Goal: Task Accomplishment & Management: Complete application form

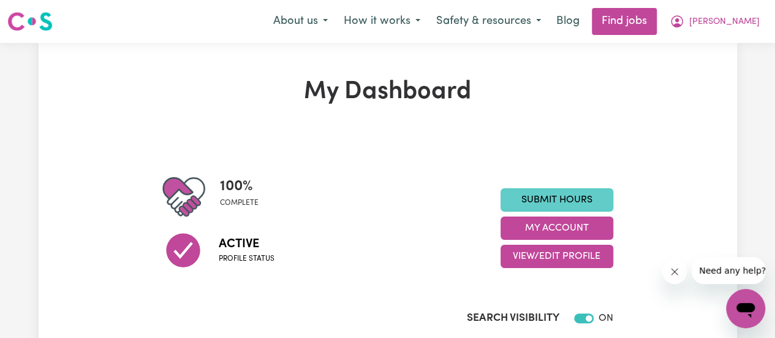
click at [568, 198] on link "Submit Hours" at bounding box center [557, 199] width 113 height 23
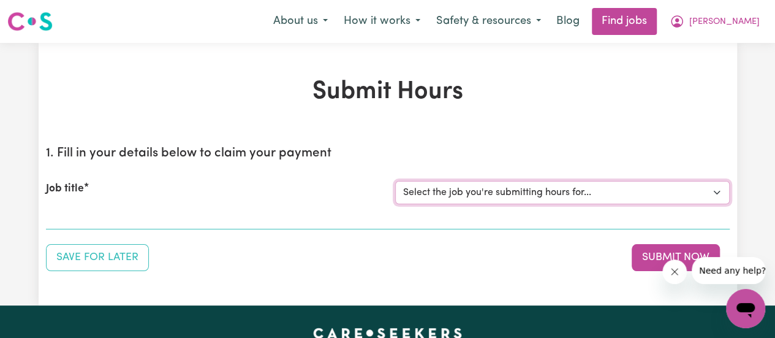
click at [573, 189] on select "Select the job you're submitting hours for... [[PERSON_NAME]] [DEMOGRAPHIC_DATA…" at bounding box center [562, 192] width 335 height 23
select select "15047"
click at [395, 181] on select "Select the job you're submitting hours for... [[PERSON_NAME]] [DEMOGRAPHIC_DATA…" at bounding box center [562, 192] width 335 height 23
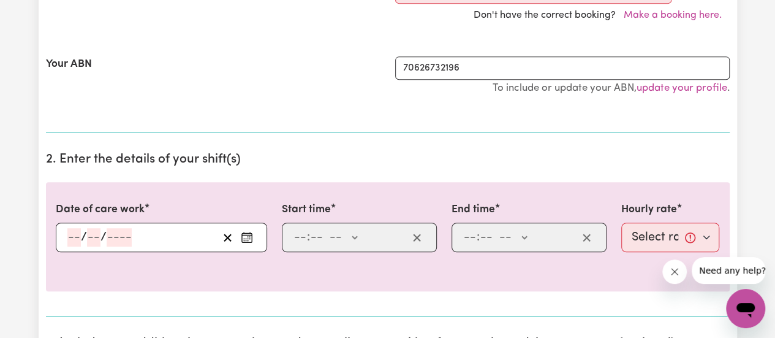
scroll to position [320, 0]
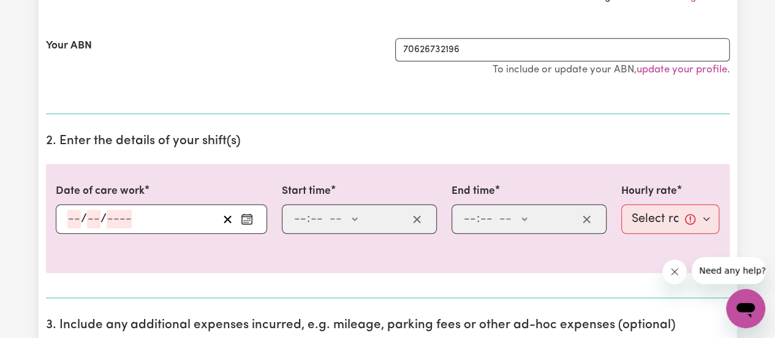
click at [68, 218] on input "number" at bounding box center [73, 219] width 13 height 18
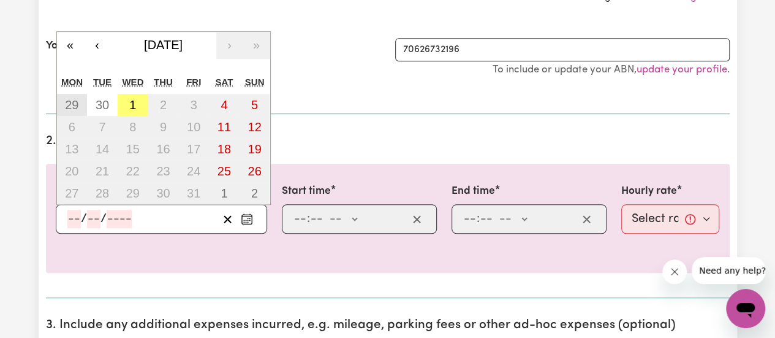
click at [74, 98] on abbr "29" at bounding box center [71, 104] width 13 height 13
type input "[DATE]"
type input "29"
type input "9"
type input "2025"
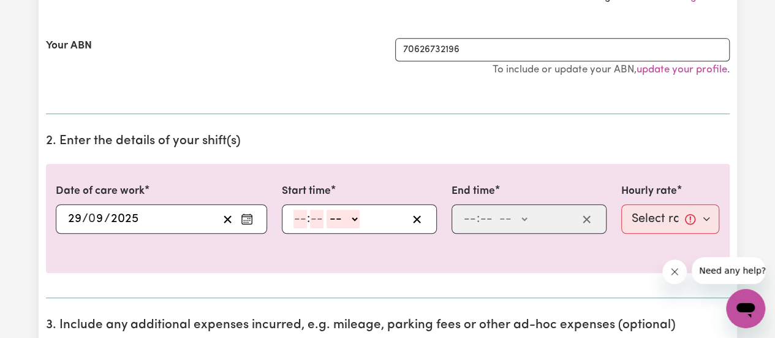
click at [299, 216] on input "number" at bounding box center [300, 219] width 13 height 18
type input "12"
type input "9"
click at [301, 218] on input "12" at bounding box center [300, 219] width 12 height 18
type input "9"
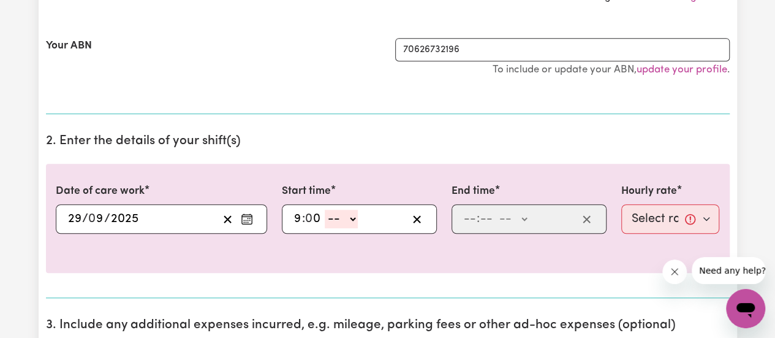
type input "0"
click at [354, 217] on select "-- AM PM" at bounding box center [341, 219] width 33 height 18
select select "am"
click at [325, 210] on select "-- AM PM" at bounding box center [341, 219] width 33 height 18
type input "09:00"
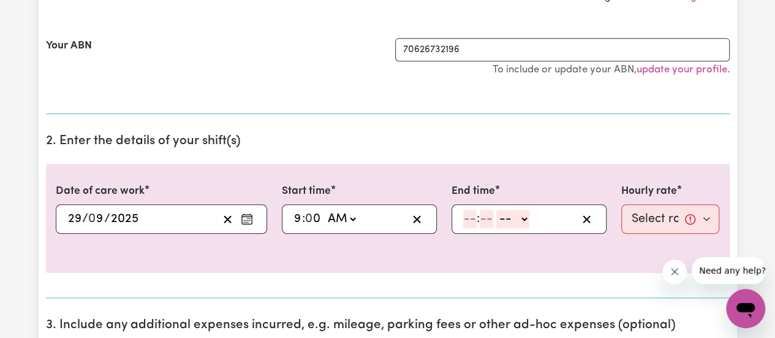
click at [469, 213] on input "number" at bounding box center [469, 219] width 13 height 18
type input "1"
click at [480, 215] on input "number" at bounding box center [480, 219] width 13 height 18
type input "00"
click at [528, 215] on div "1 : 00 -- AM PM" at bounding box center [519, 219] width 115 height 18
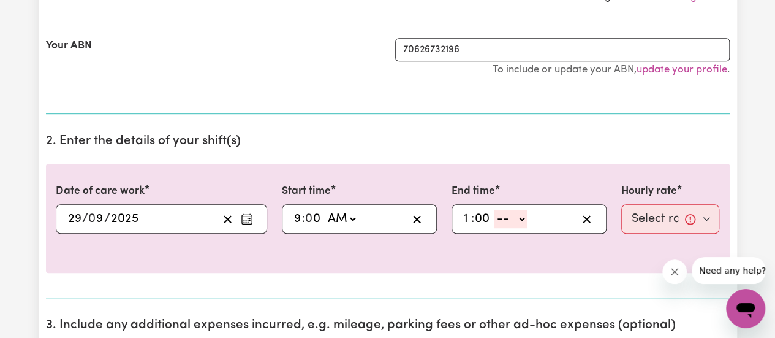
click at [525, 216] on select "-- AM PM" at bounding box center [510, 219] width 33 height 18
select select "pm"
click at [494, 210] on select "-- AM PM" at bounding box center [510, 219] width 33 height 18
type input "13:00"
type input "0"
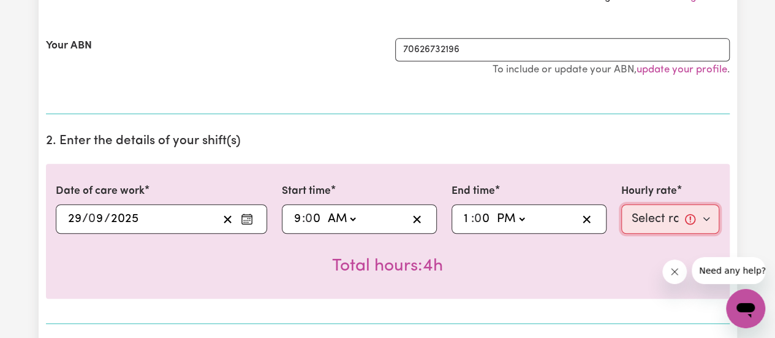
click at [704, 219] on select "Select rate... $45.00 (Weekday)" at bounding box center [671, 218] width 99 height 29
select select "45-Weekday"
click at [622, 204] on select "Select rate... $45.00 (Weekday)" at bounding box center [671, 218] width 99 height 29
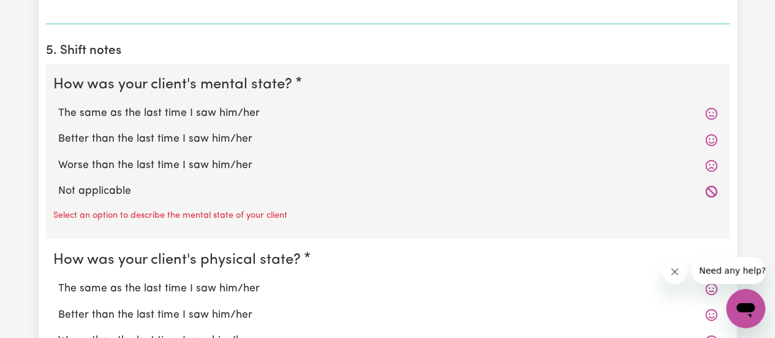
scroll to position [919, 0]
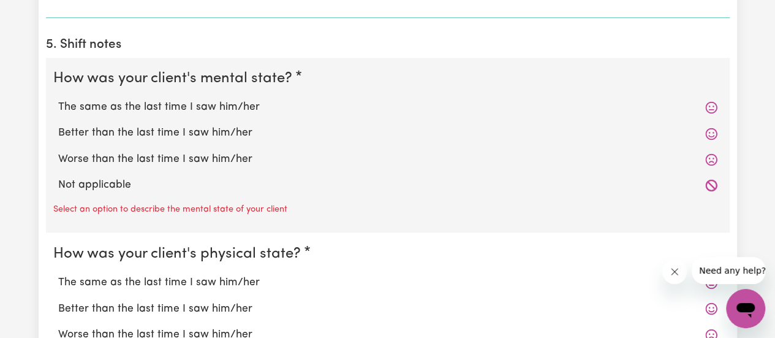
click at [116, 104] on label "The same as the last time I saw him/her" at bounding box center [388, 107] width 660 height 16
click at [58, 99] on input "The same as the last time I saw him/her" at bounding box center [58, 99] width 1 height 1
radio input "true"
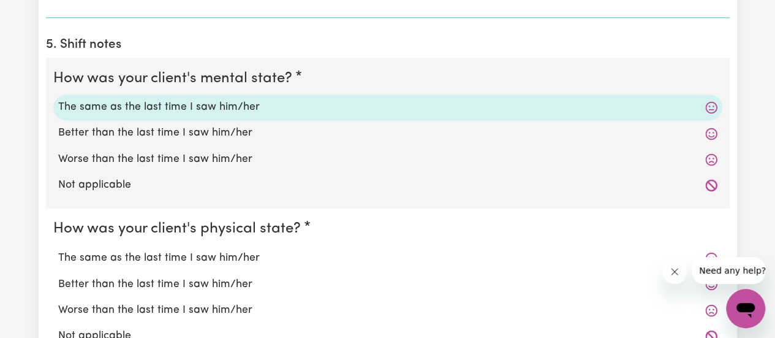
click at [127, 261] on label "The same as the last time I saw him/her" at bounding box center [388, 257] width 660 height 16
click at [58, 249] on input "The same as the last time I saw him/her" at bounding box center [58, 249] width 1 height 1
radio input "true"
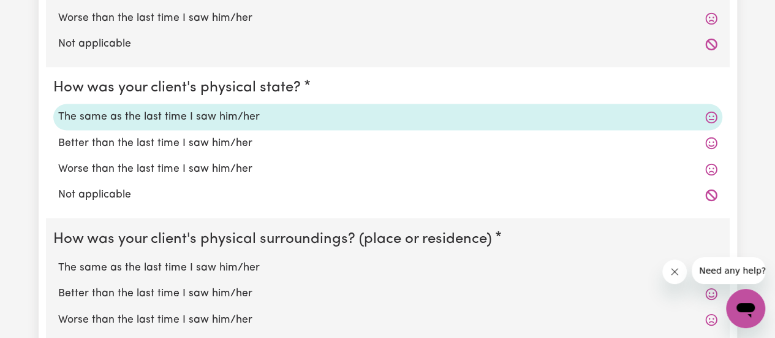
scroll to position [1188, 0]
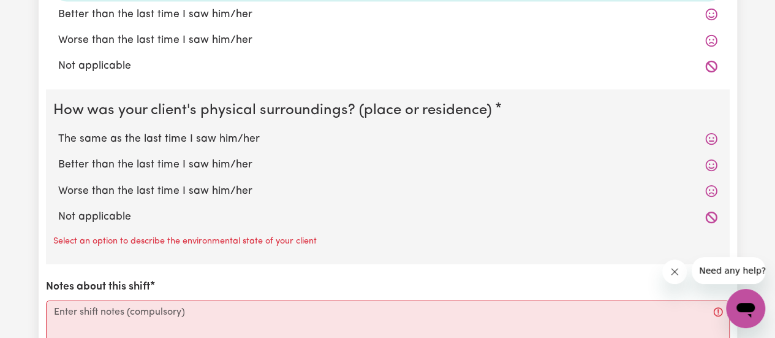
click at [200, 131] on label "The same as the last time I saw him/her" at bounding box center [388, 139] width 660 height 16
click at [58, 131] on input "The same as the last time I saw him/her" at bounding box center [58, 131] width 1 height 1
radio input "true"
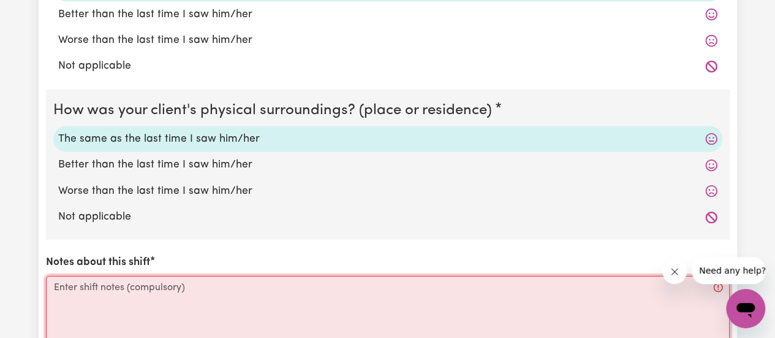
click at [240, 287] on textarea "Notes about this shift" at bounding box center [388, 322] width 684 height 92
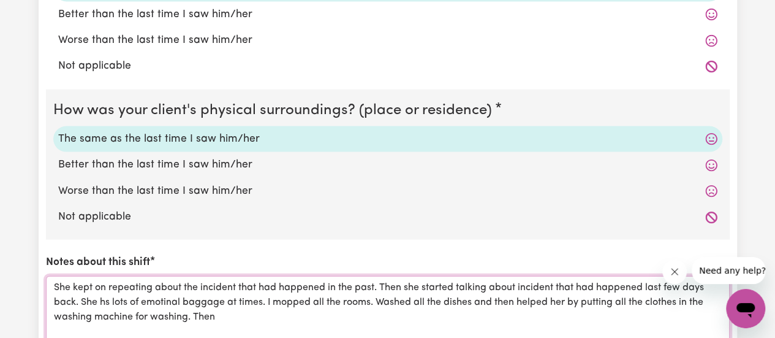
click at [107, 300] on textarea "She kept on repeating about the incident that had happened in the past. Then sh…" at bounding box center [388, 322] width 684 height 92
click at [0, 0] on div "has" at bounding box center [0, 0] width 0 height 0
click at [169, 300] on textarea "She kept on repeating about the incident that had happened in the past. Then sh…" at bounding box center [388, 322] width 684 height 92
click at [0, 0] on div "emotional" at bounding box center [0, 0] width 0 height 0
click at [281, 302] on textarea "She kept on repeating about the incident that had happened in the past. Then sh…" at bounding box center [388, 322] width 684 height 92
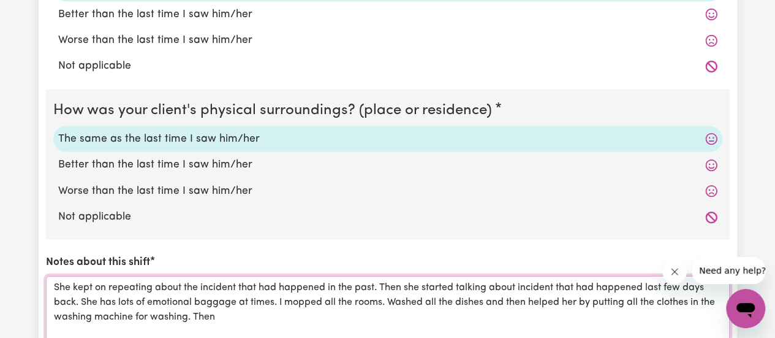
click at [0, 0] on div "I" at bounding box center [0, 0] width 0 height 0
click at [277, 301] on textarea "She kept on repeating about the incident that had happened in the past. Then sh…" at bounding box center [388, 322] width 684 height 92
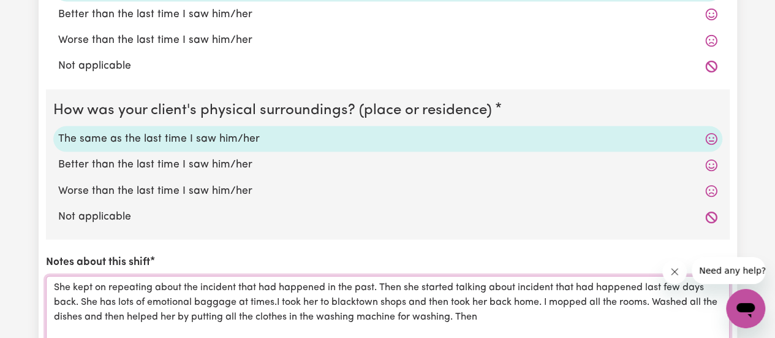
click at [497, 313] on textarea "She kept on repeating about the incident that had happened in the past. Then sh…" at bounding box center [388, 322] width 684 height 92
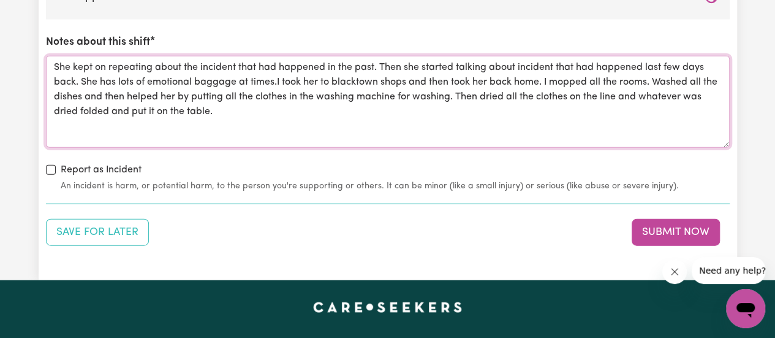
scroll to position [1469, 0]
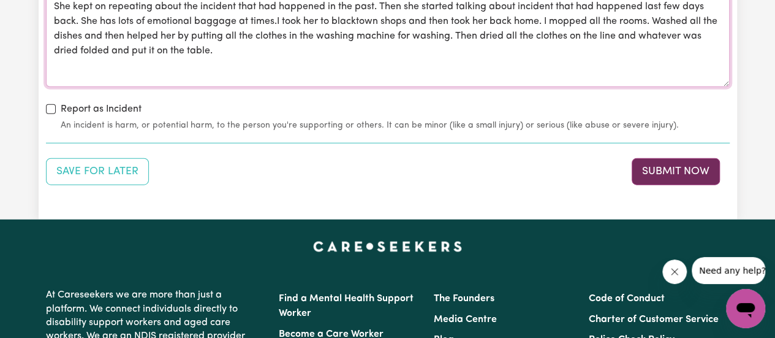
type textarea "She kept on repeating about the incident that had happened in the past. Then sh…"
click at [664, 162] on button "Submit Now" at bounding box center [676, 171] width 88 height 27
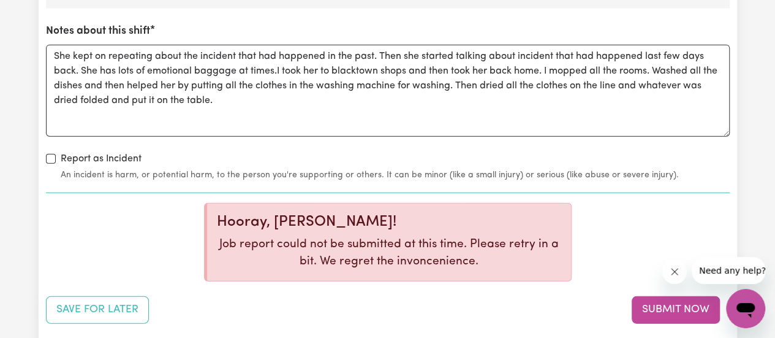
scroll to position [1355, 0]
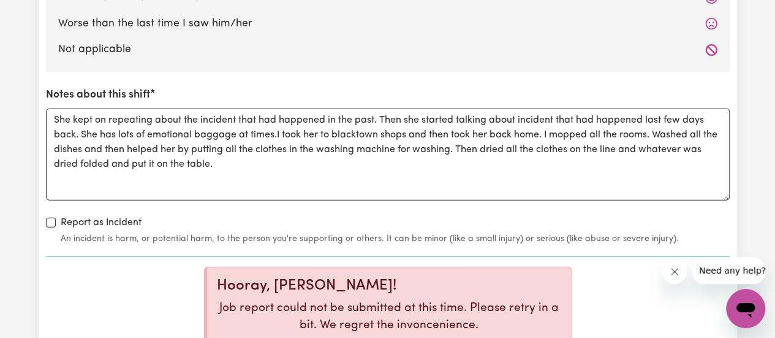
click at [0, 0] on div "CLARITY Simplify for better understanding" at bounding box center [0, 0] width 0 height 0
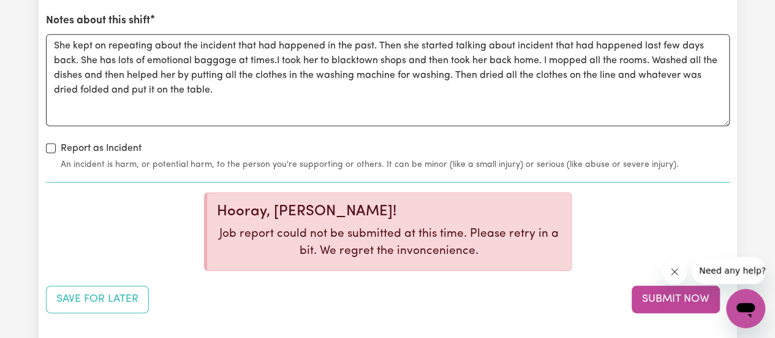
scroll to position [1526, 0]
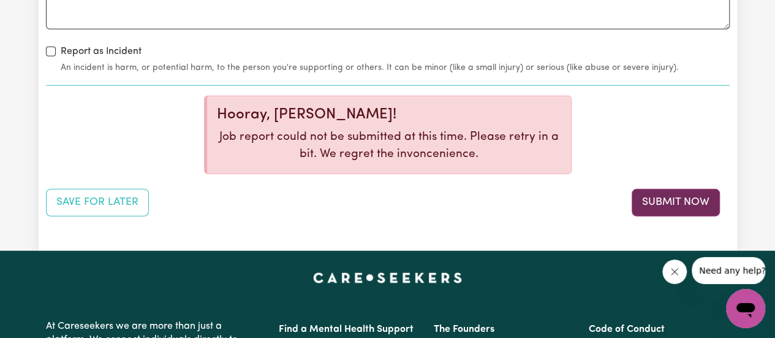
click at [694, 198] on button "Submit Now" at bounding box center [676, 202] width 88 height 27
click at [685, 200] on button "Submit Now" at bounding box center [676, 202] width 88 height 27
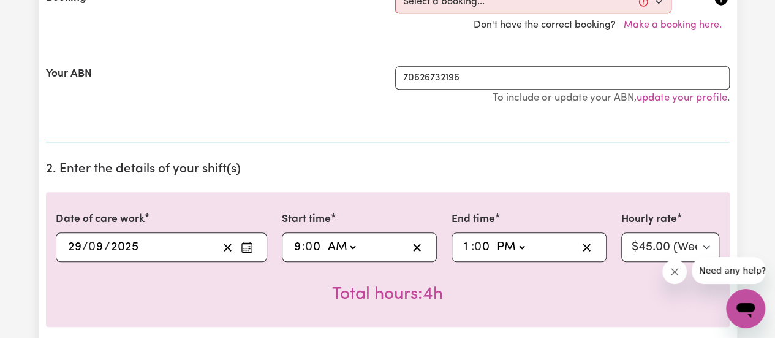
scroll to position [0, 0]
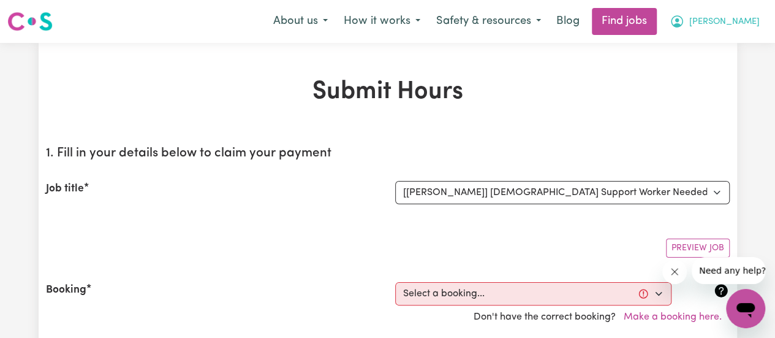
click at [736, 18] on span "[PERSON_NAME]" at bounding box center [725, 21] width 70 height 13
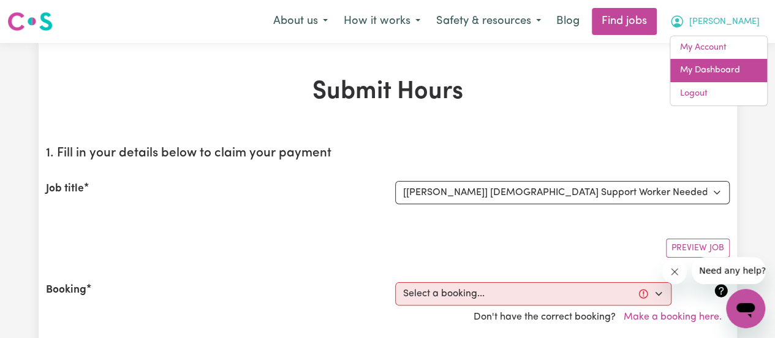
click at [721, 61] on link "My Dashboard" at bounding box center [719, 70] width 97 height 23
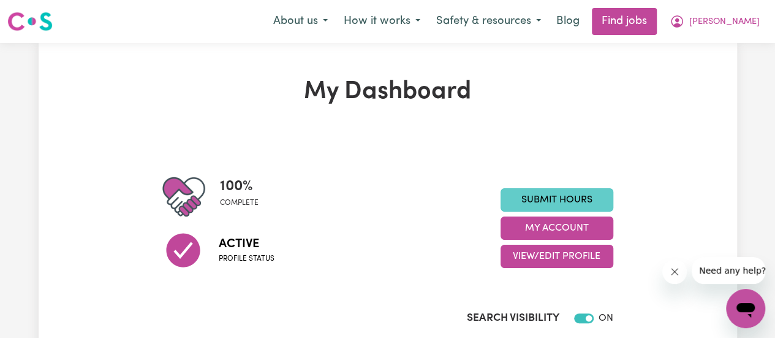
click at [586, 200] on link "Submit Hours" at bounding box center [557, 199] width 113 height 23
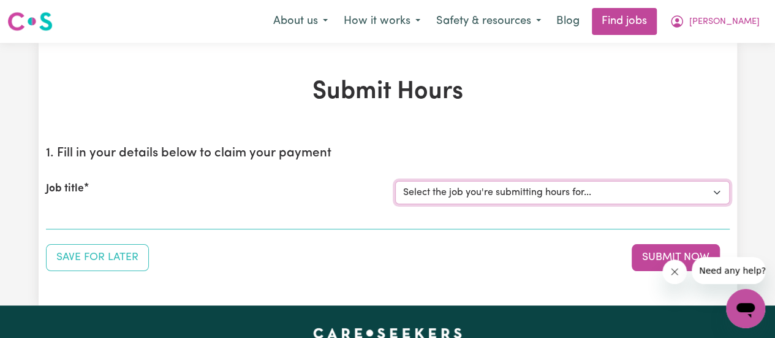
click at [592, 192] on select "Select the job you're submitting hours for... [[PERSON_NAME]] [DEMOGRAPHIC_DATA…" at bounding box center [562, 192] width 335 height 23
select select "11168"
click at [395, 181] on select "Select the job you're submitting hours for... [[PERSON_NAME]] [DEMOGRAPHIC_DATA…" at bounding box center [562, 192] width 335 height 23
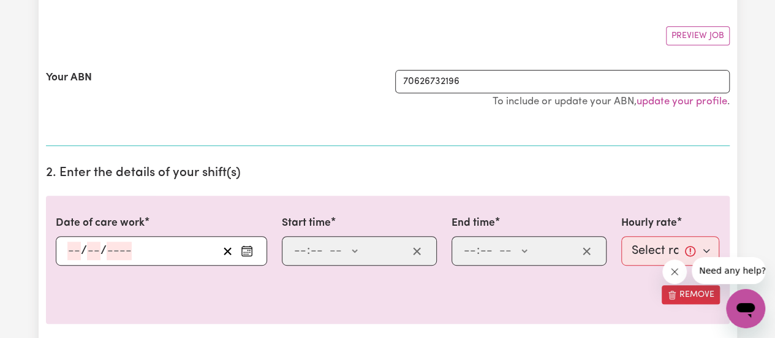
scroll to position [321, 0]
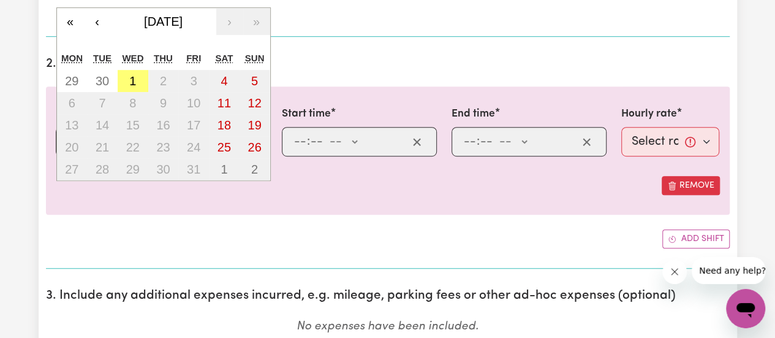
click at [69, 142] on div "/ / « ‹ [DATE] › » Mon Tue Wed Thu Fri Sat Sun 29 30 1 2 3 4 5 6 7 8 9 10 11 12…" at bounding box center [161, 141] width 211 height 29
click at [70, 80] on abbr "29" at bounding box center [71, 80] width 13 height 13
type input "[DATE]"
type input "29"
type input "9"
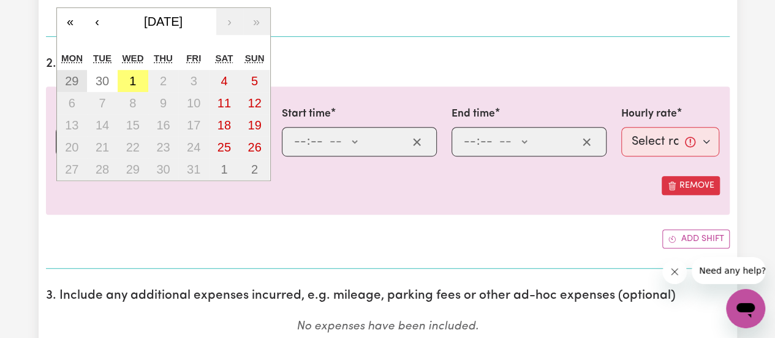
type input "2025"
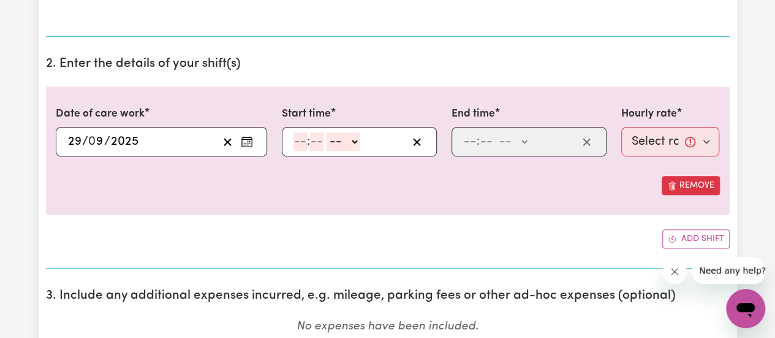
click at [295, 142] on input "number" at bounding box center [300, 141] width 13 height 18
type input "3"
type input "00"
click at [347, 137] on select "-- AM PM" at bounding box center [340, 141] width 33 height 18
select select "pm"
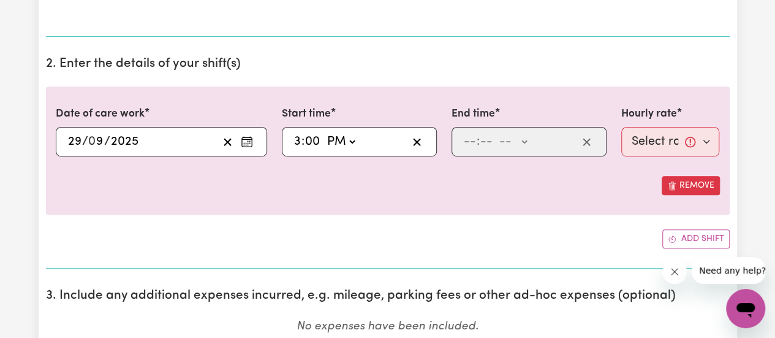
click at [324, 132] on select "-- AM PM" at bounding box center [340, 141] width 33 height 18
type input "15:00"
type input "0"
click at [466, 144] on input "number" at bounding box center [469, 141] width 13 height 18
type input "11"
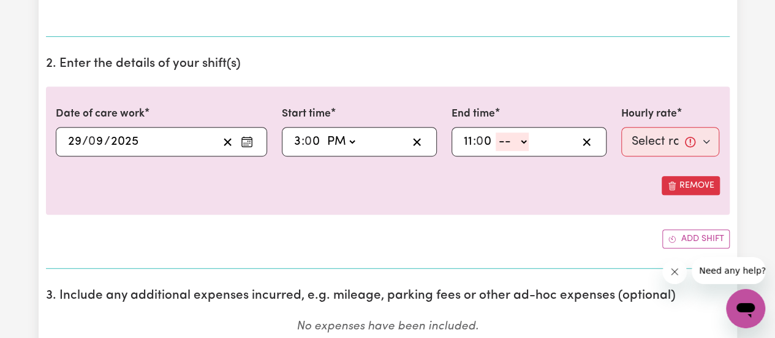
type input "0"
click at [527, 136] on select "-- AM PM" at bounding box center [512, 141] width 33 height 18
select select "pm"
click at [496, 132] on select "-- AM PM" at bounding box center [512, 141] width 33 height 18
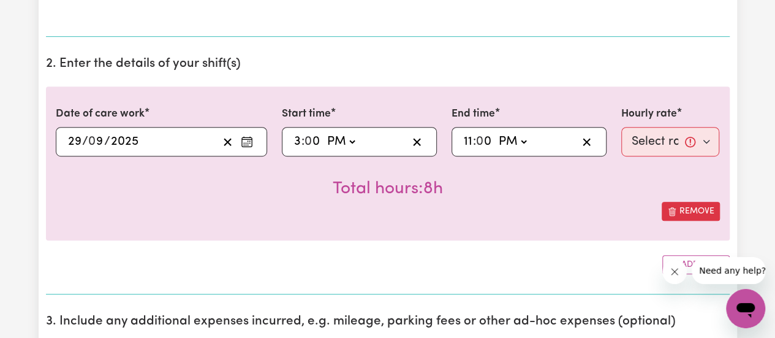
type input "23:00"
click at [694, 144] on select "Select rate... $38.00 (Weekday) $50.00 ([DATE]) $60.00 ([DATE]) $70.00 (Public …" at bounding box center [671, 141] width 99 height 29
select select "38-Weekday"
click at [622, 127] on select "Select rate... $38.00 (Weekday) $50.00 ([DATE]) $60.00 ([DATE]) $70.00 (Public …" at bounding box center [671, 141] width 99 height 29
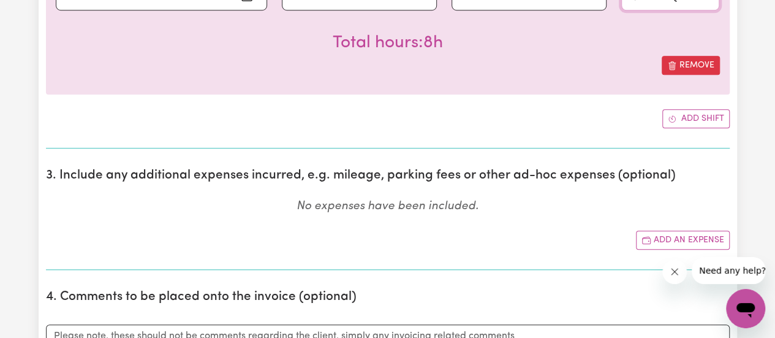
scroll to position [473, 0]
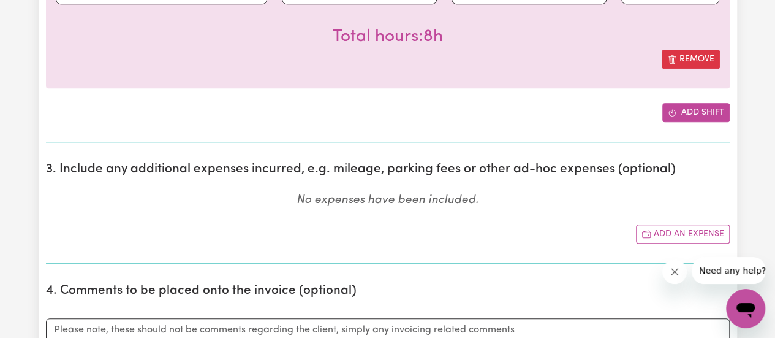
click at [690, 111] on button "Add shift" at bounding box center [696, 112] width 67 height 19
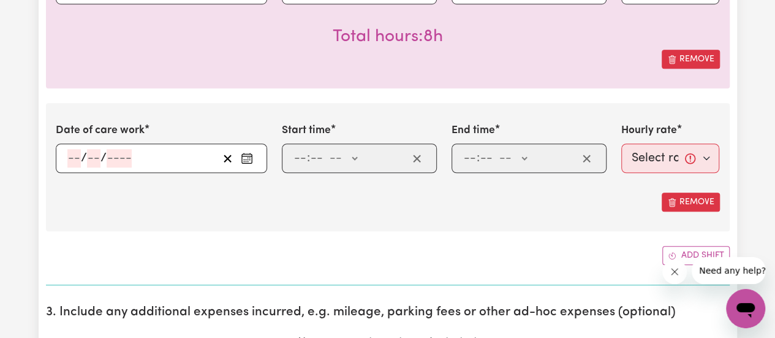
click at [72, 159] on div "/ /" at bounding box center [161, 157] width 211 height 29
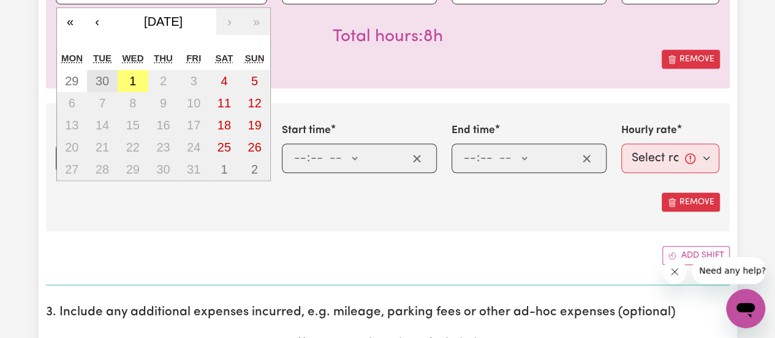
click at [108, 76] on abbr "30" at bounding box center [102, 80] width 13 height 13
type input "[DATE]"
type input "30"
type input "9"
type input "2025"
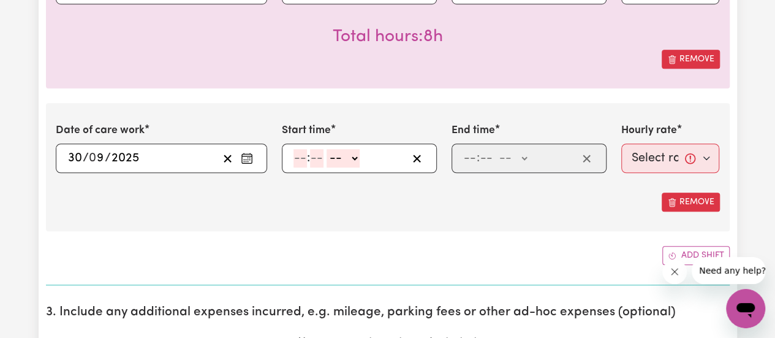
click at [294, 160] on input "number" at bounding box center [300, 158] width 13 height 18
type input "3"
type input "00"
click at [356, 154] on select "-- AM PM" at bounding box center [340, 158] width 33 height 18
select select "pm"
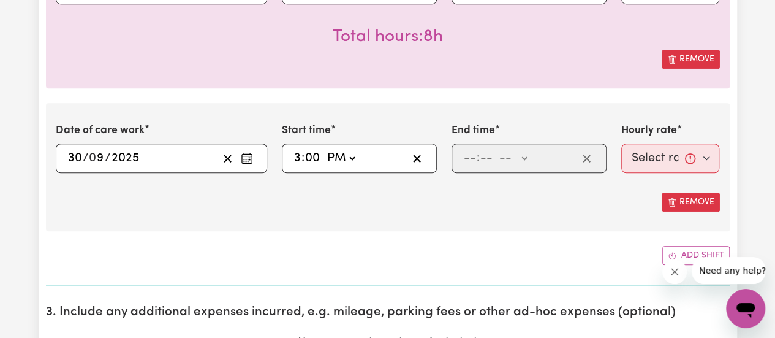
click at [324, 149] on select "-- AM PM" at bounding box center [340, 158] width 33 height 18
type input "15:00"
type input "0"
click at [463, 159] on input "number" at bounding box center [469, 158] width 13 height 18
type input "11"
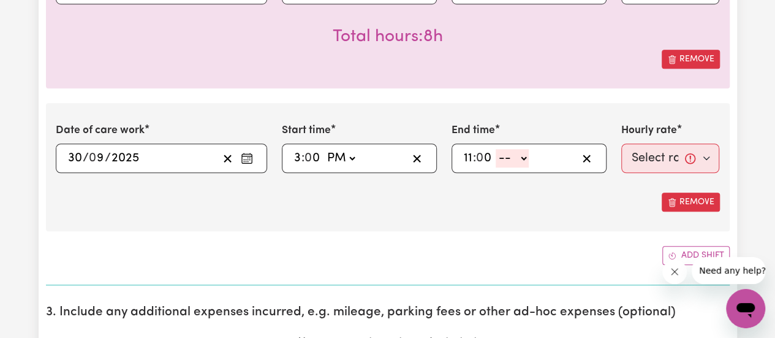
type input "0"
click at [525, 160] on select "-- AM PM" at bounding box center [512, 158] width 33 height 18
select select "pm"
click at [496, 149] on select "-- AM PM" at bounding box center [512, 158] width 33 height 18
type input "23:00"
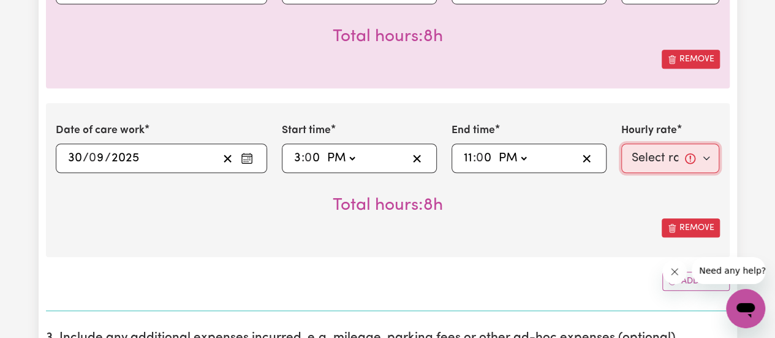
click at [698, 164] on select "Select rate... $38.00 (Weekday) $50.00 ([DATE]) $60.00 ([DATE]) $70.00 (Public …" at bounding box center [671, 157] width 99 height 29
select select "38-Weekday"
click at [622, 143] on select "Select rate... $38.00 (Weekday) $50.00 ([DATE]) $60.00 ([DATE]) $70.00 (Public …" at bounding box center [671, 157] width 99 height 29
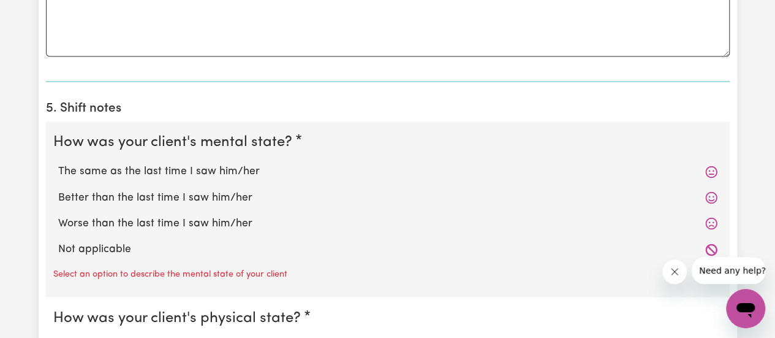
scroll to position [1005, 0]
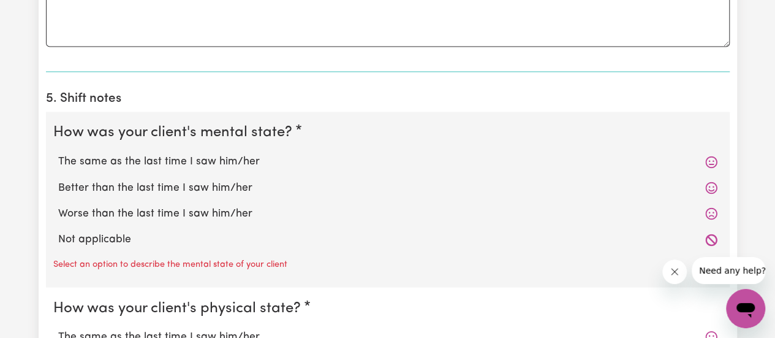
click at [102, 234] on label "Not applicable" at bounding box center [388, 239] width 660 height 16
click at [58, 231] on input "Not applicable" at bounding box center [58, 230] width 1 height 1
radio input "true"
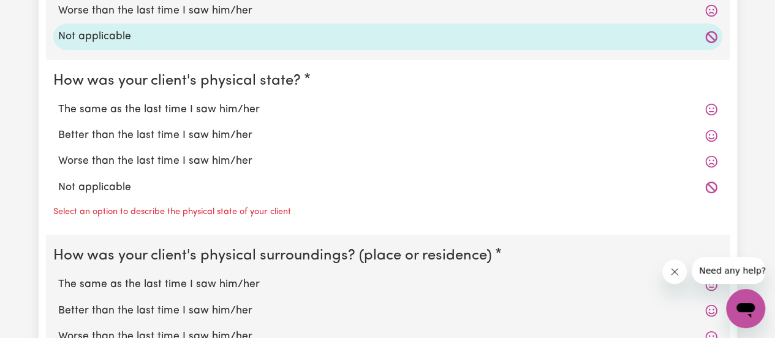
scroll to position [1230, 0]
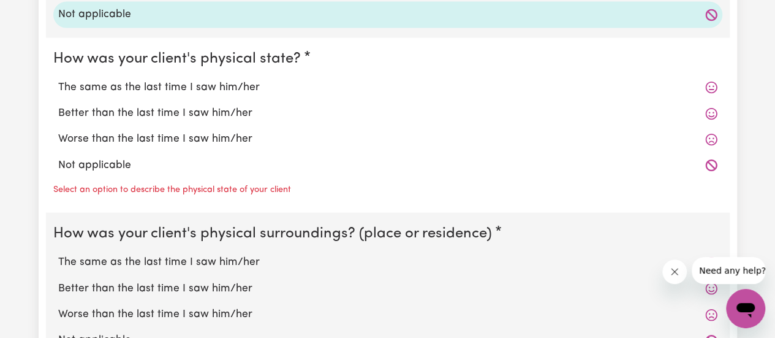
click at [107, 153] on div "Not applicable" at bounding box center [387, 166] width 669 height 26
click at [110, 161] on label "Not applicable" at bounding box center [388, 166] width 660 height 16
click at [96, 333] on label "Not applicable" at bounding box center [388, 340] width 660 height 16
click at [58, 332] on input "Not applicable" at bounding box center [58, 332] width 1 height 1
radio input "true"
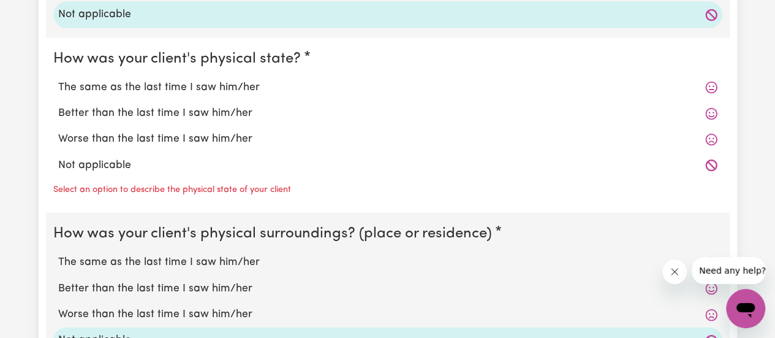
click at [104, 158] on label "Not applicable" at bounding box center [388, 166] width 660 height 16
click at [58, 158] on input "Not applicable" at bounding box center [58, 157] width 1 height 1
radio input "true"
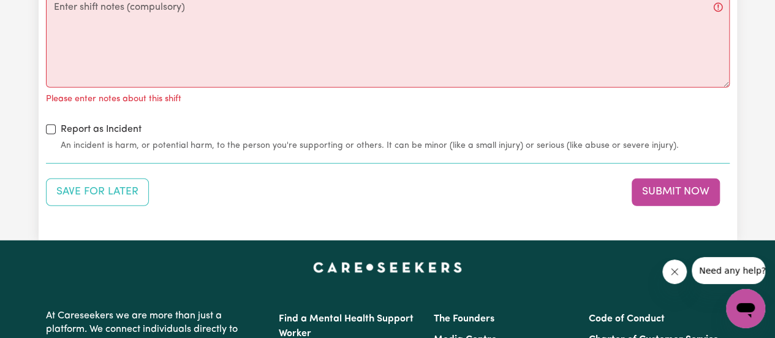
scroll to position [1571, 0]
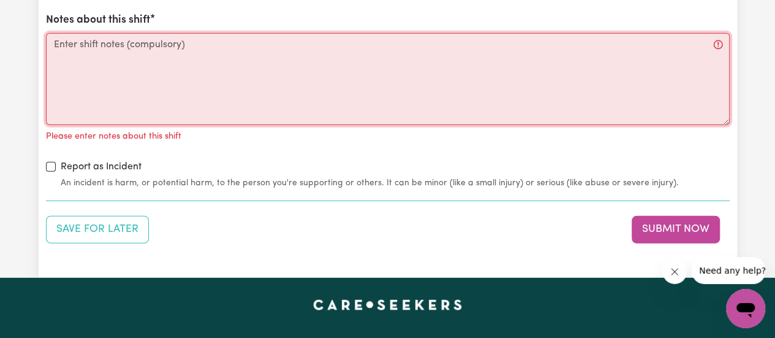
click at [213, 52] on textarea "Notes about this shift" at bounding box center [388, 79] width 684 height 92
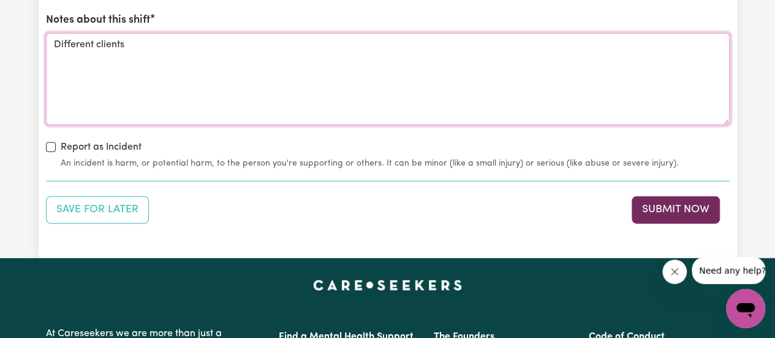
type textarea "Different clients"
click at [673, 204] on button "Submit Now" at bounding box center [676, 209] width 88 height 27
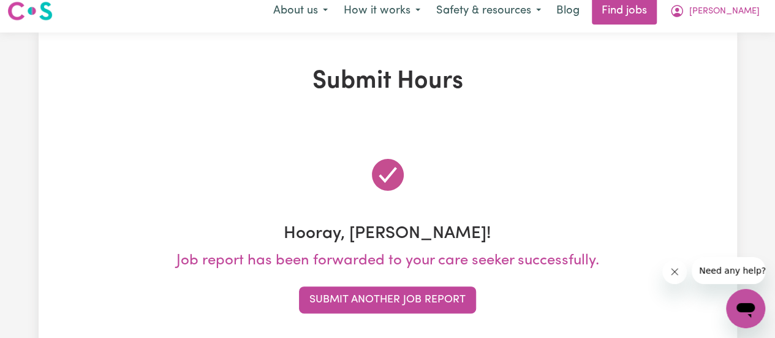
scroll to position [0, 0]
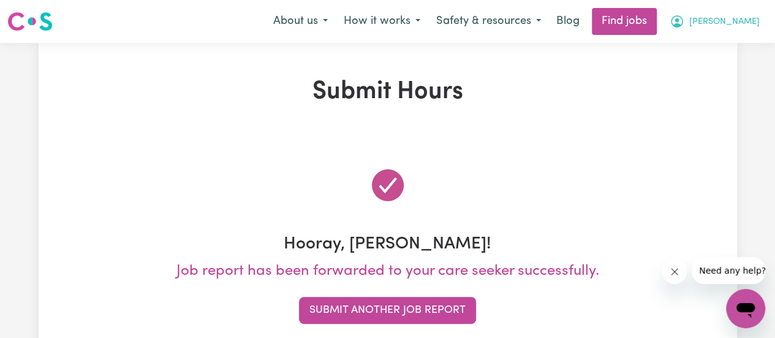
click at [740, 20] on span "[PERSON_NAME]" at bounding box center [725, 21] width 70 height 13
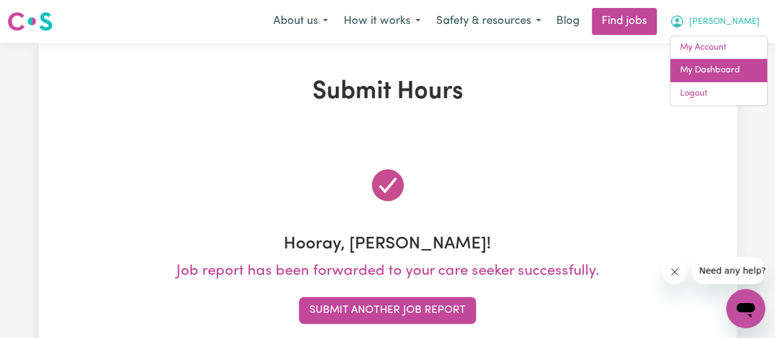
click at [717, 71] on link "My Dashboard" at bounding box center [719, 70] width 97 height 23
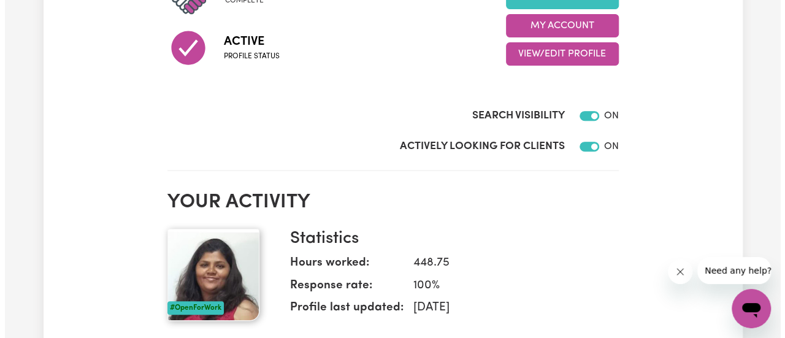
scroll to position [193, 0]
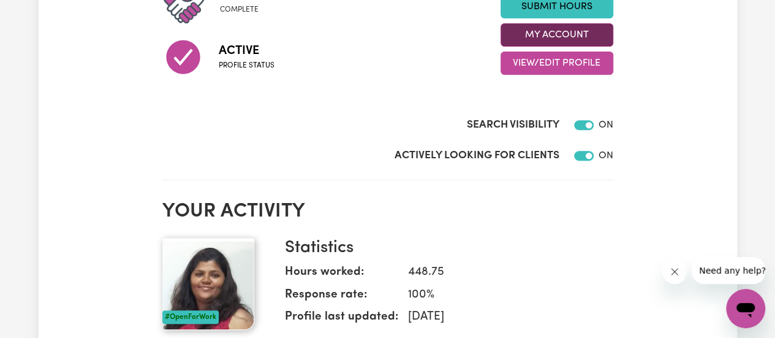
click at [586, 29] on button "My Account" at bounding box center [557, 34] width 113 height 23
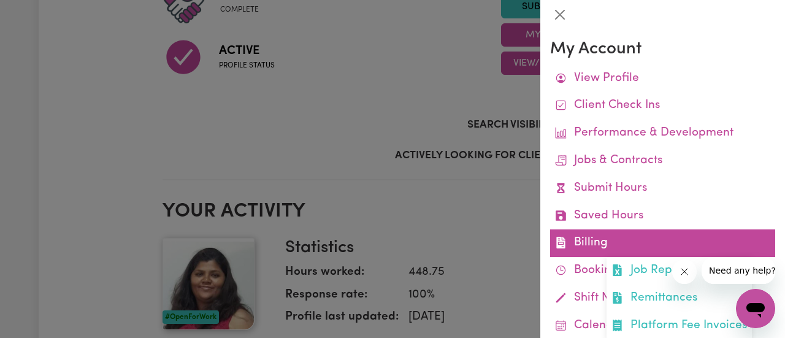
click at [636, 232] on link "Billing Job Reports Remittances Platform Fee Invoices" at bounding box center [662, 243] width 225 height 28
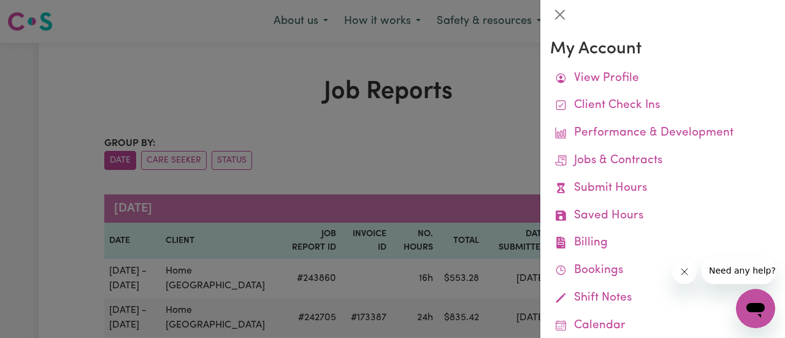
click at [523, 131] on div at bounding box center [392, 169] width 785 height 338
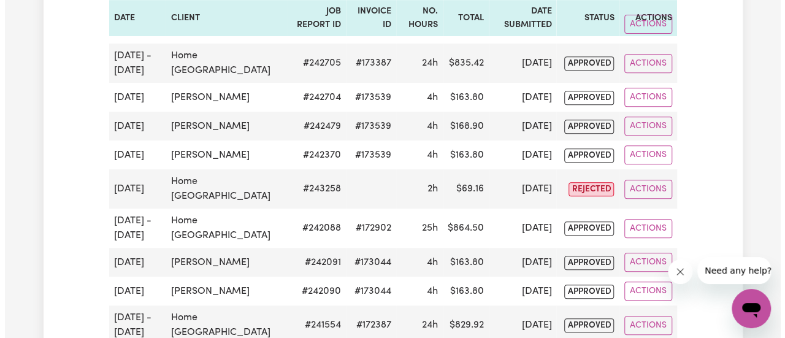
scroll to position [268, 0]
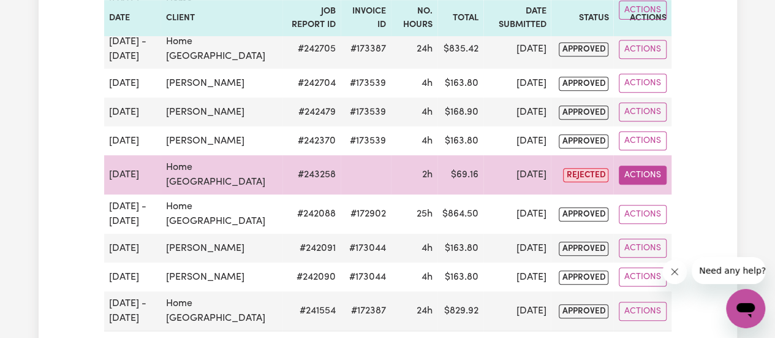
click at [636, 177] on button "Actions" at bounding box center [643, 175] width 48 height 19
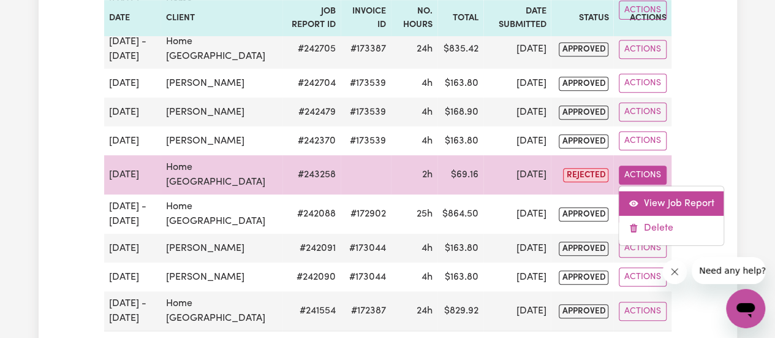
click at [668, 204] on link "View Job Report" at bounding box center [671, 203] width 105 height 25
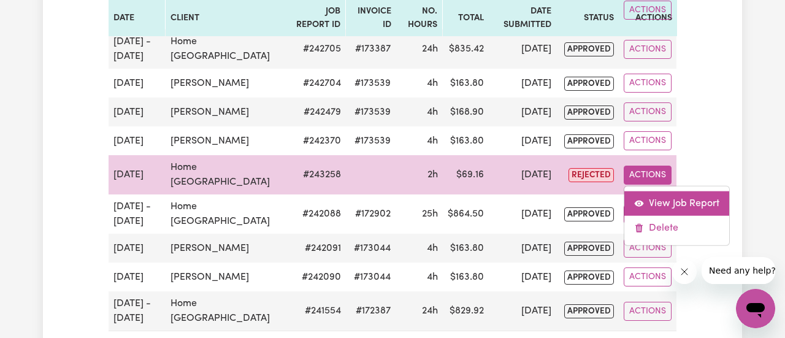
select select "pm"
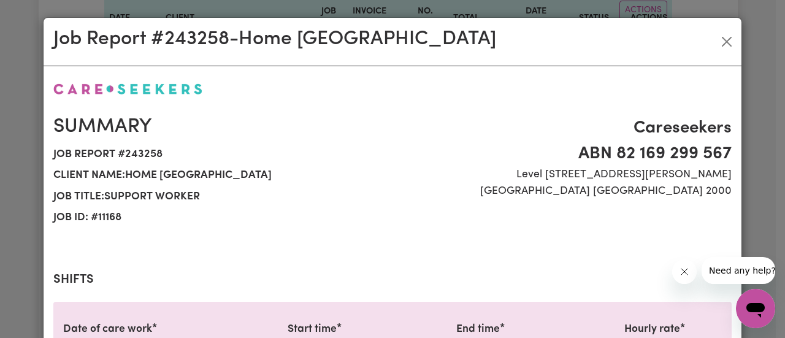
select select "38-Weekday"
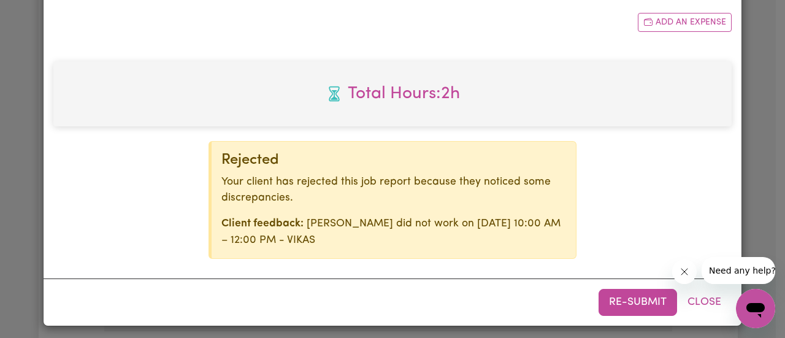
scroll to position [568, 0]
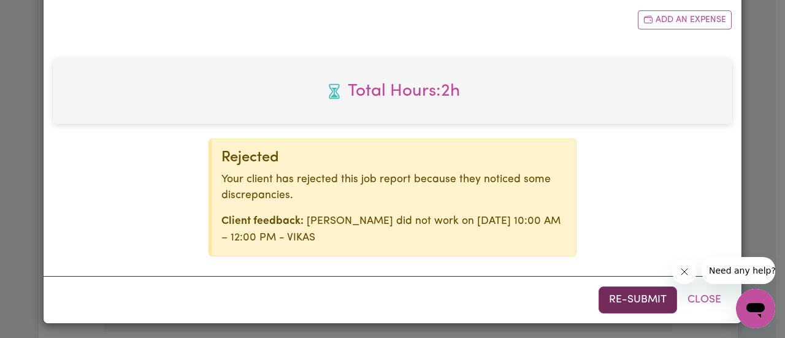
click at [642, 297] on button "Re-submit" at bounding box center [637, 299] width 78 height 27
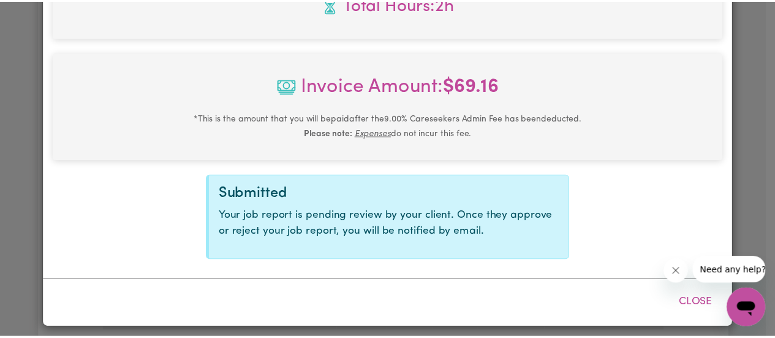
scroll to position [516, 0]
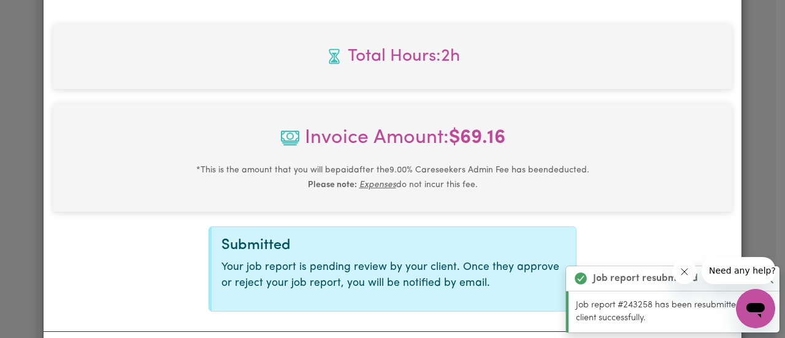
click at [772, 205] on div "Job Report # 243258 - Home Caring Hills District Summary Job report # 243258 Cl…" at bounding box center [392, 169] width 785 height 338
drag, startPoint x: 782, startPoint y: 205, endPoint x: 780, endPoint y: 229, distance: 23.3
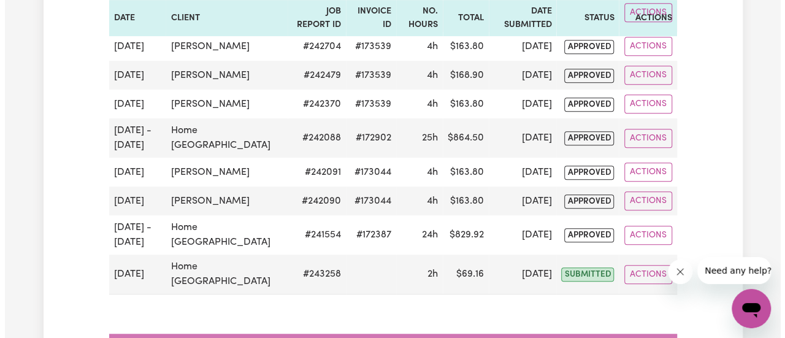
scroll to position [444, 0]
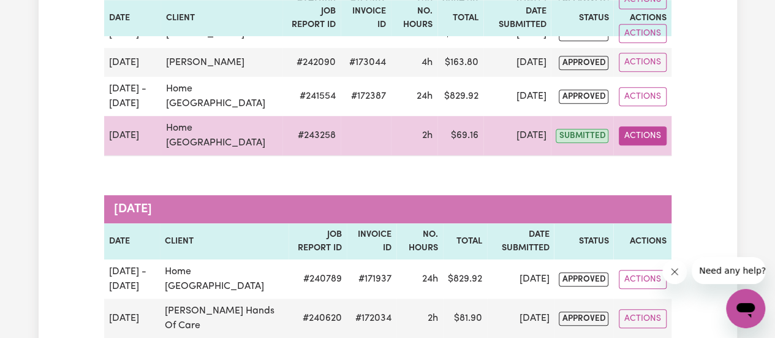
click at [637, 139] on button "Actions" at bounding box center [643, 135] width 48 height 19
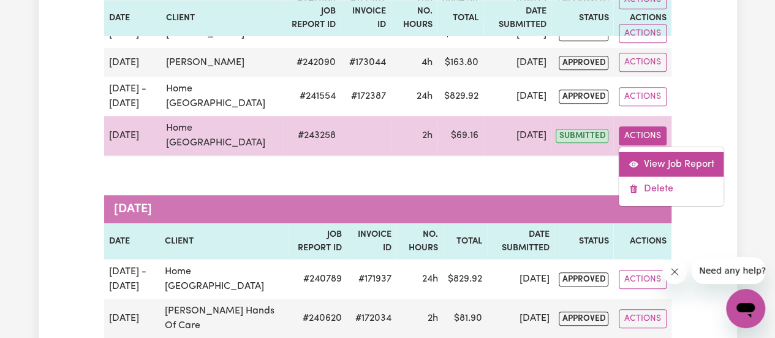
click at [650, 164] on link "View Job Report" at bounding box center [671, 163] width 105 height 25
select select "pm"
select select "38-Weekday"
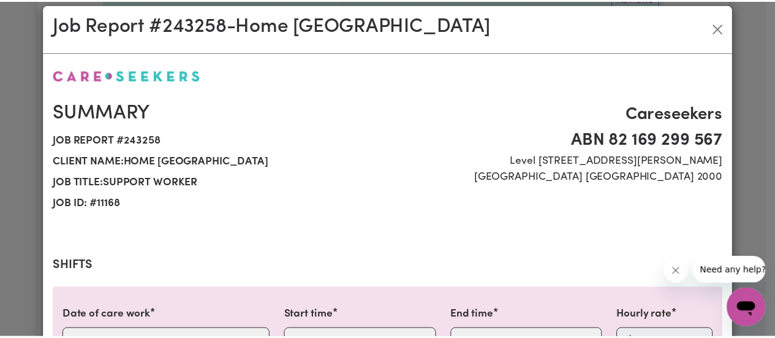
scroll to position [20, 0]
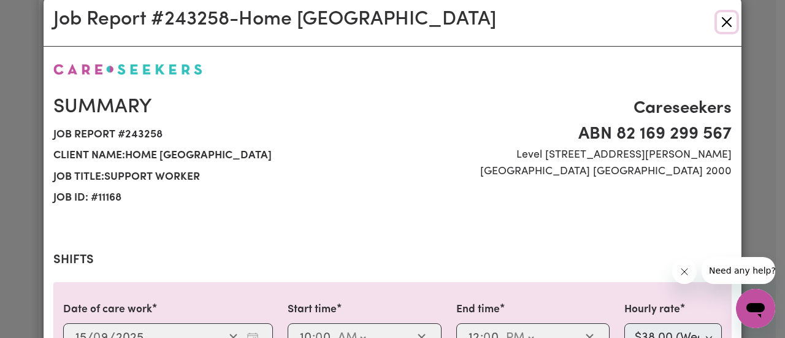
click at [717, 29] on button "Close" at bounding box center [727, 22] width 20 height 20
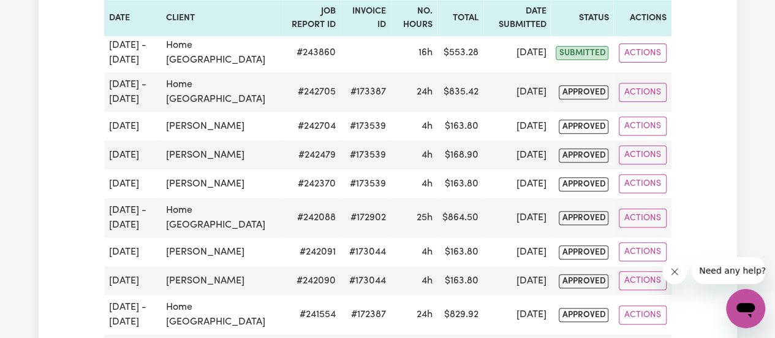
scroll to position [0, 0]
